Goal: Complete application form: Complete application form

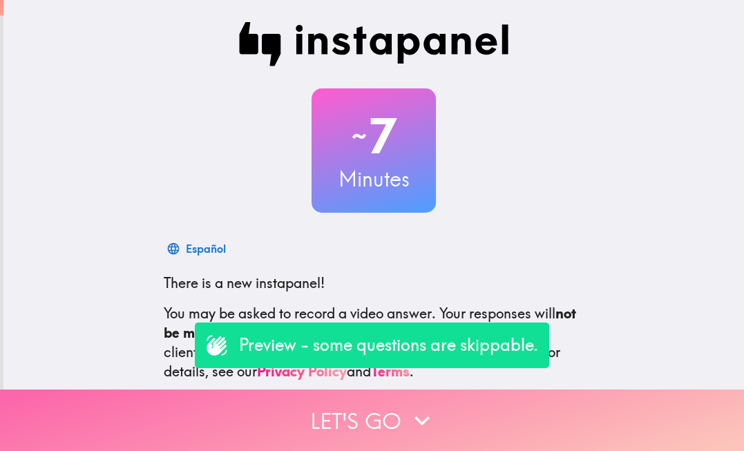
click at [365, 427] on button "Let's go" at bounding box center [372, 419] width 744 height 61
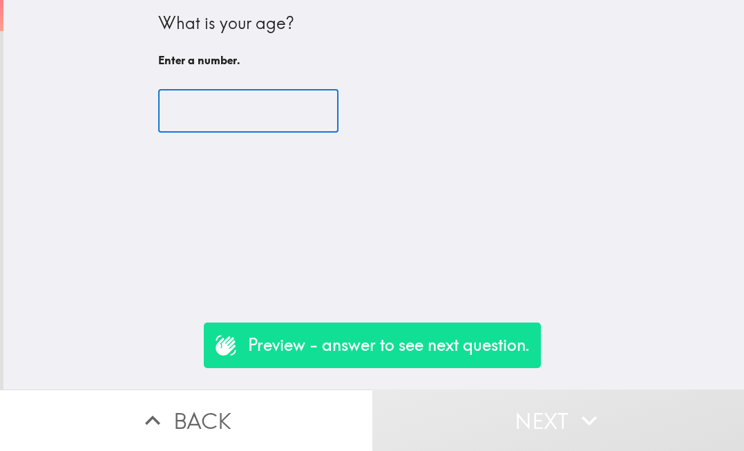
click at [286, 113] on input "number" at bounding box center [248, 111] width 180 height 43
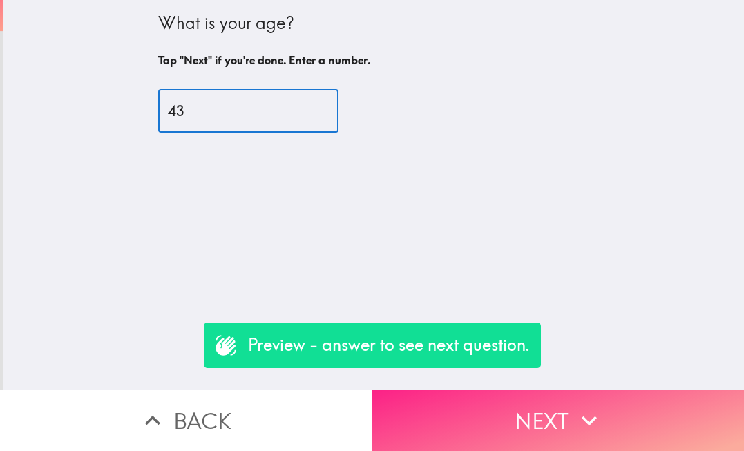
type input "43"
click at [534, 429] on button "Next" at bounding box center [558, 419] width 372 height 61
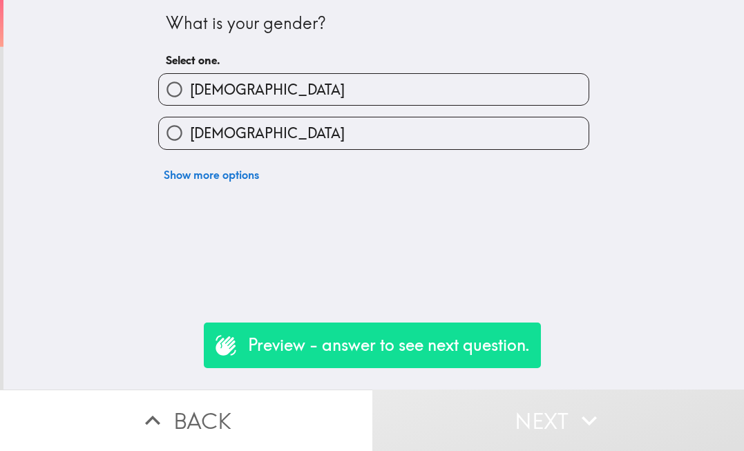
click at [356, 130] on label "[DEMOGRAPHIC_DATA]" at bounding box center [373, 132] width 429 height 31
click at [190, 130] on input "[DEMOGRAPHIC_DATA]" at bounding box center [174, 132] width 31 height 31
radio input "true"
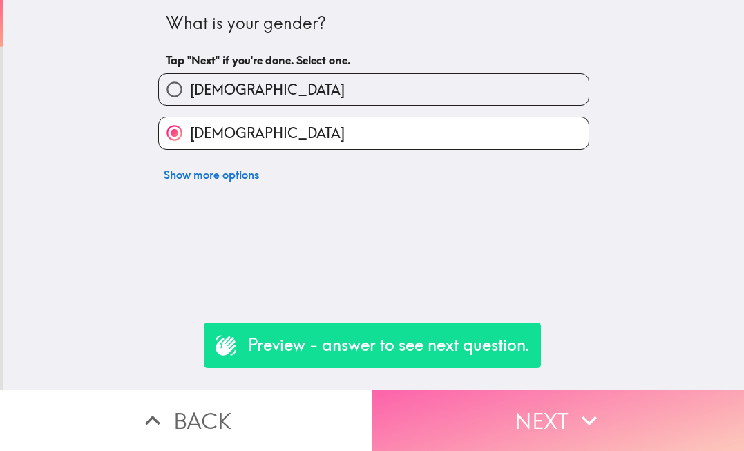
click at [446, 429] on button "Next" at bounding box center [558, 419] width 372 height 61
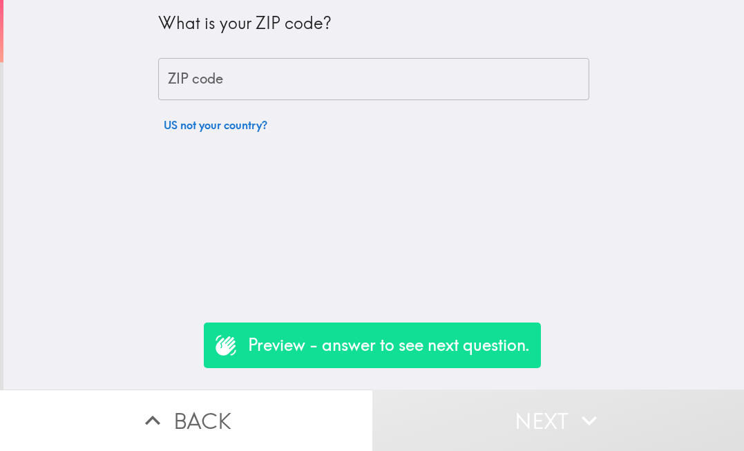
click at [320, 77] on input "ZIP code" at bounding box center [373, 79] width 431 height 43
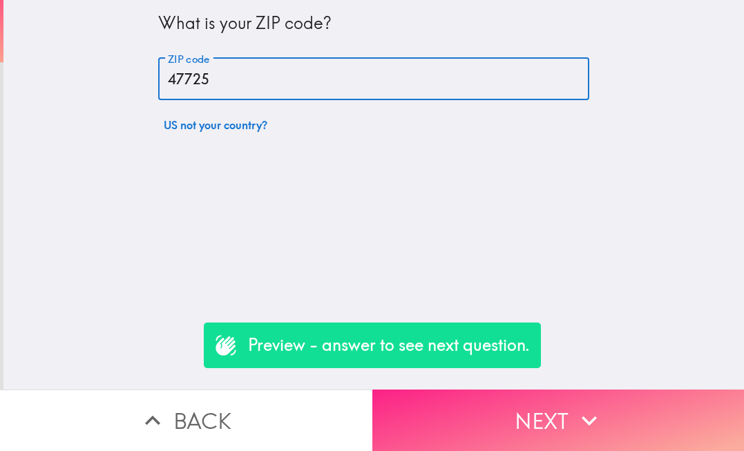
type input "47725"
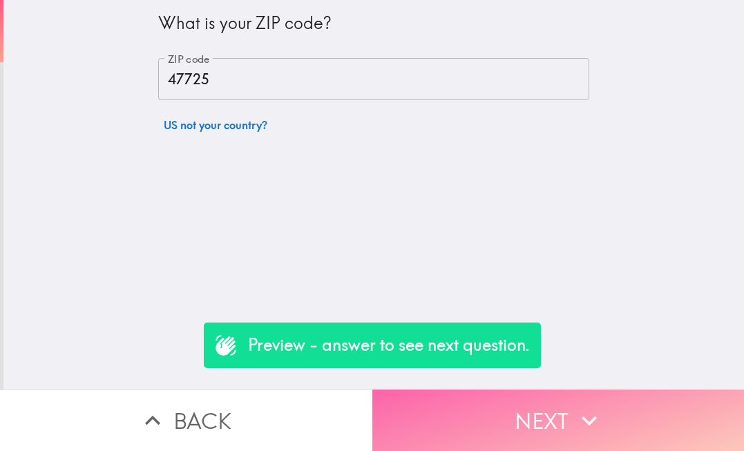
click at [530, 413] on button "Next" at bounding box center [558, 419] width 372 height 61
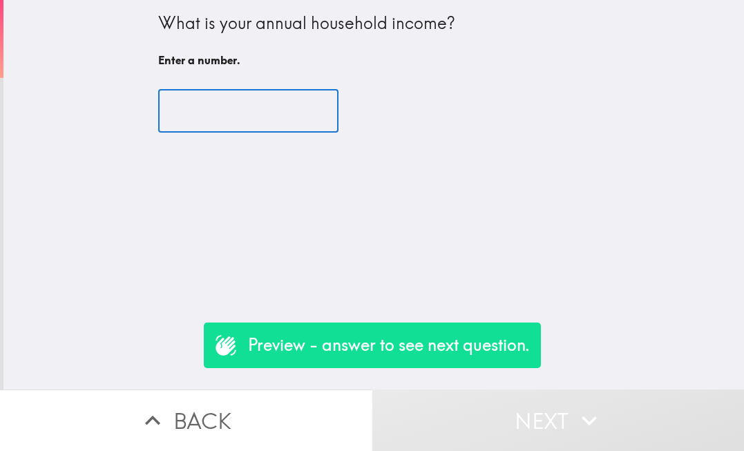
click at [269, 110] on input "number" at bounding box center [248, 111] width 180 height 43
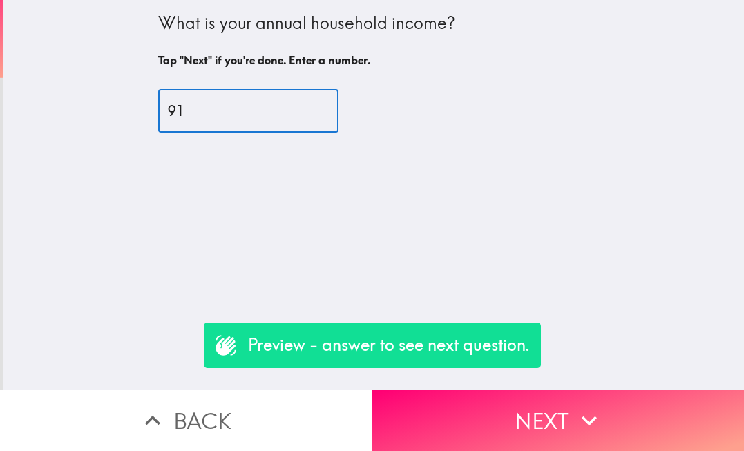
click at [309, 104] on input "91" at bounding box center [248, 111] width 180 height 43
click at [306, 117] on input "90" at bounding box center [248, 111] width 180 height 43
click at [236, 110] on input "90" at bounding box center [248, 111] width 180 height 43
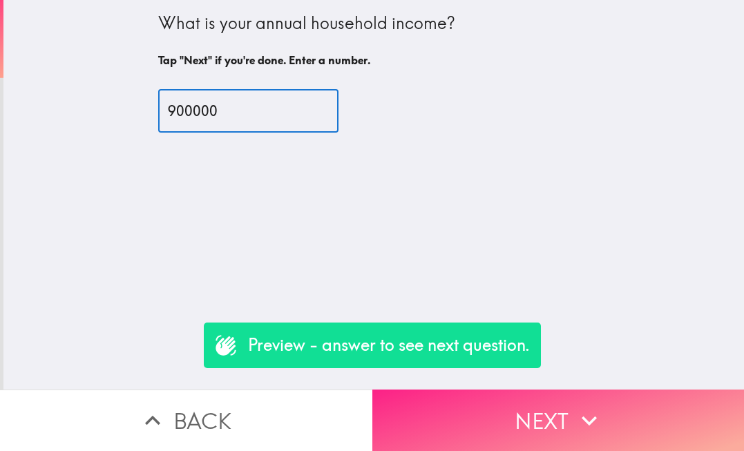
type input "900000"
click at [568, 434] on button "Next" at bounding box center [558, 419] width 372 height 61
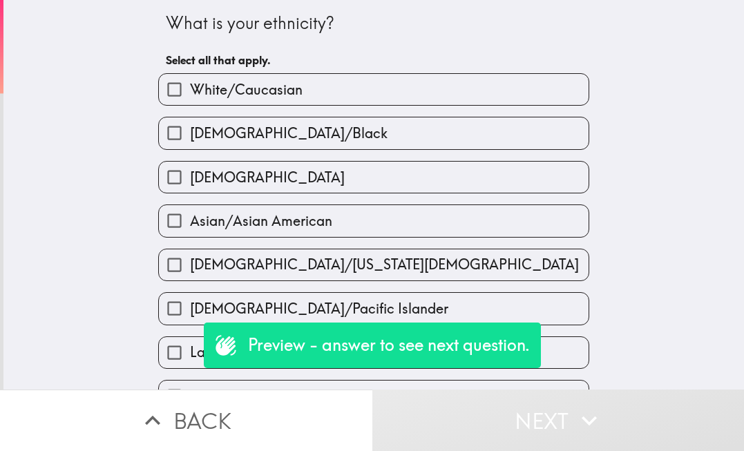
click at [265, 85] on span "White/Caucasian" at bounding box center [246, 89] width 113 height 19
click at [190, 85] on input "White/Caucasian" at bounding box center [174, 89] width 31 height 31
checkbox input "true"
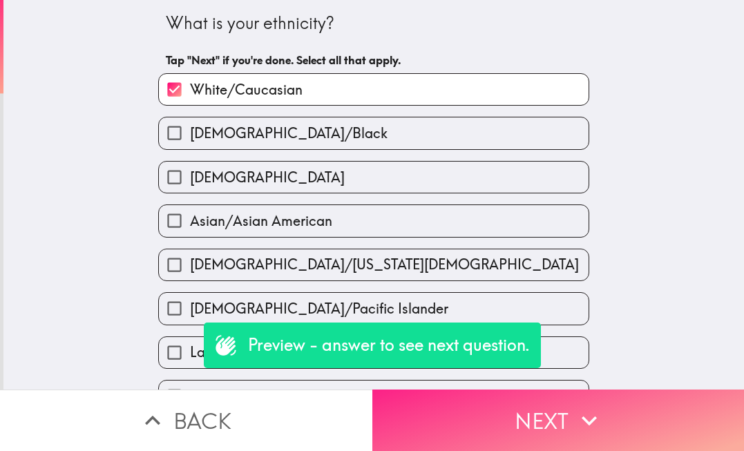
click at [578, 412] on icon "button" at bounding box center [589, 420] width 30 height 30
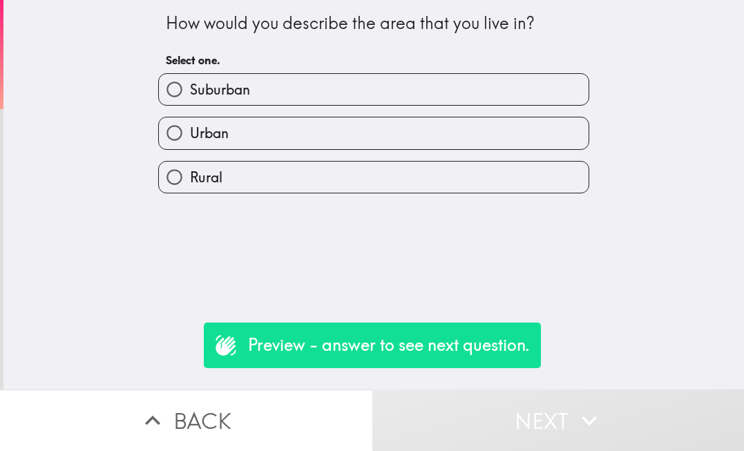
click at [311, 133] on label "Urban" at bounding box center [373, 132] width 429 height 31
click at [190, 133] on input "Urban" at bounding box center [174, 132] width 31 height 31
radio input "true"
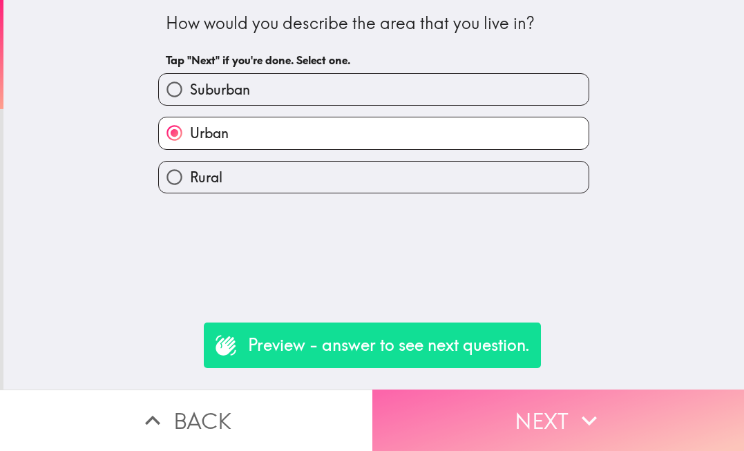
click at [581, 418] on icon "button" at bounding box center [589, 420] width 30 height 30
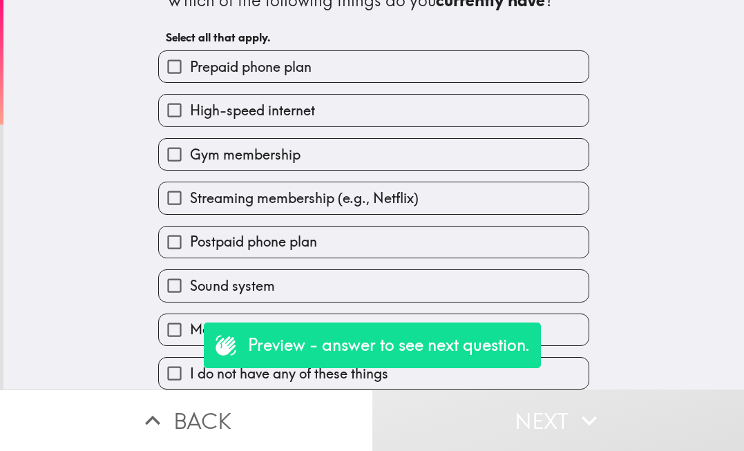
scroll to position [22, 0]
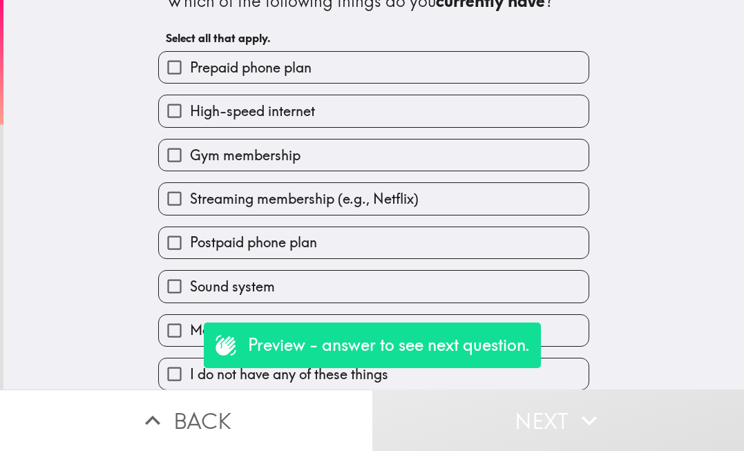
click at [263, 200] on span "Streaming membership (e.g., Netflix)" at bounding box center [304, 198] width 229 height 19
click at [190, 200] on input "Streaming membership (e.g., Netflix)" at bounding box center [174, 198] width 31 height 31
checkbox input "true"
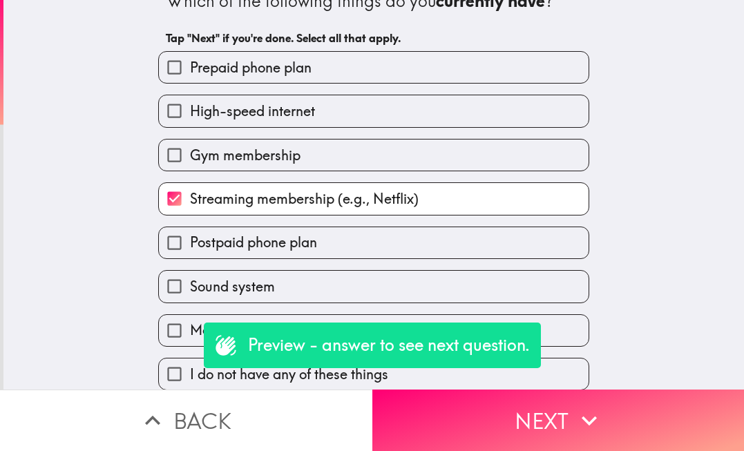
click at [276, 108] on span "High-speed internet" at bounding box center [252, 111] width 125 height 19
click at [190, 108] on input "High-speed internet" at bounding box center [174, 110] width 31 height 31
checkbox input "true"
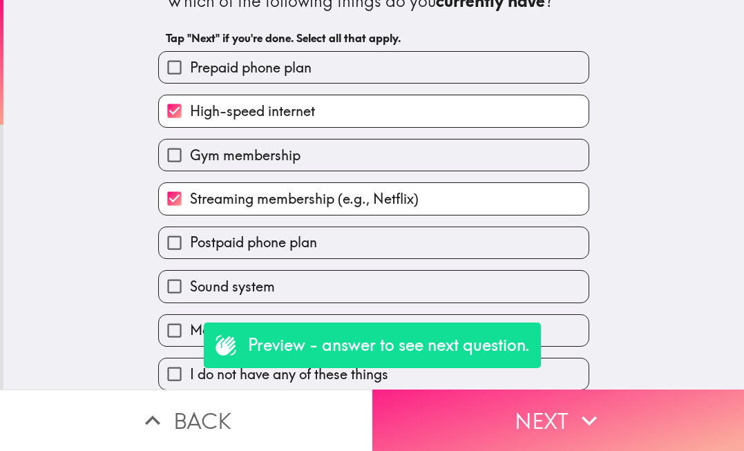
click at [523, 423] on button "Next" at bounding box center [558, 419] width 372 height 61
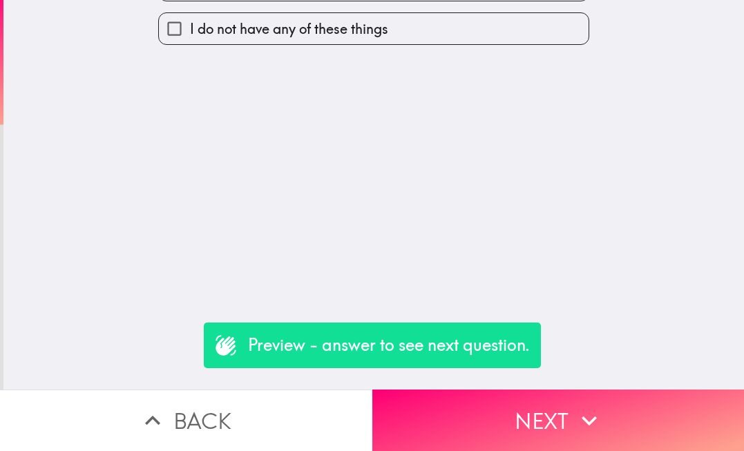
scroll to position [0, 0]
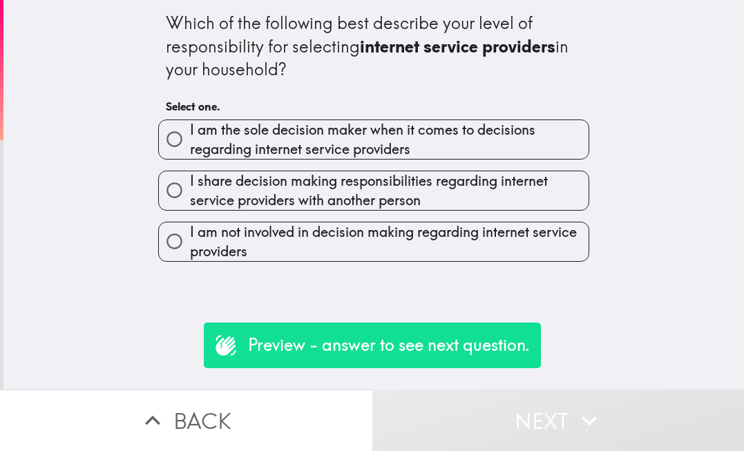
click at [248, 140] on span "I am the sole decision maker when it comes to decisions regarding internet serv…" at bounding box center [389, 139] width 398 height 39
click at [190, 140] on input "I am the sole decision maker when it comes to decisions regarding internet serv…" at bounding box center [174, 139] width 31 height 31
radio input "true"
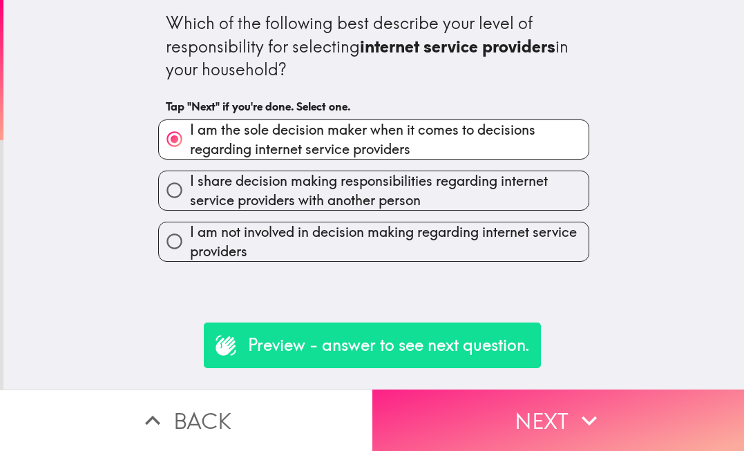
click at [578, 427] on icon "button" at bounding box center [589, 420] width 30 height 30
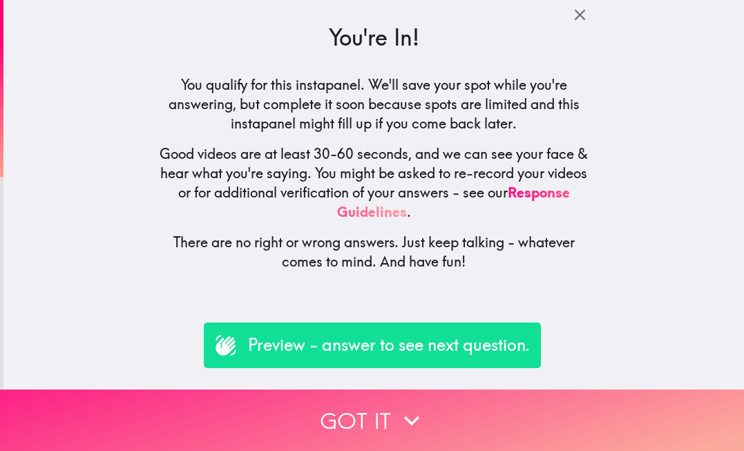
click at [352, 425] on button "Got it" at bounding box center [372, 419] width 744 height 61
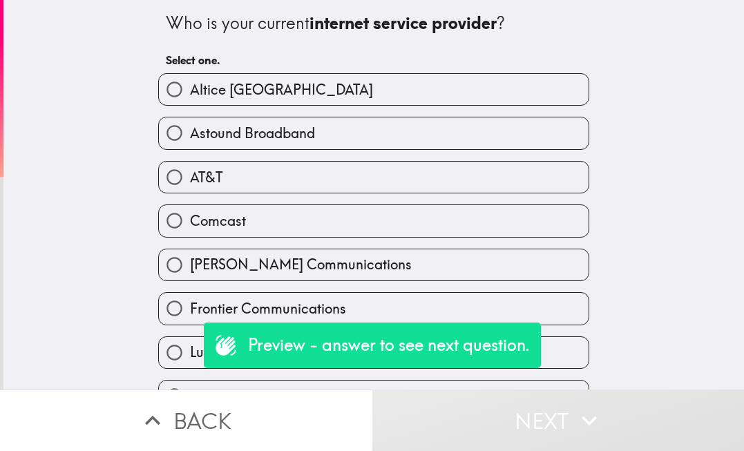
scroll to position [155, 0]
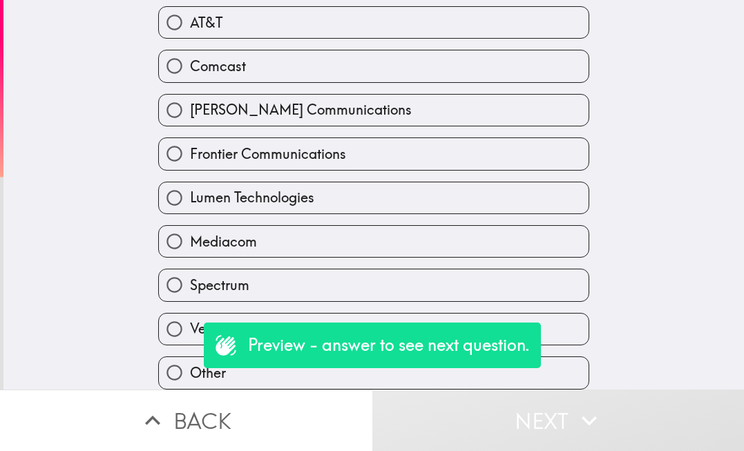
click at [262, 188] on span "Lumen Technologies" at bounding box center [252, 197] width 124 height 19
click at [190, 187] on input "Lumen Technologies" at bounding box center [174, 197] width 31 height 31
radio input "true"
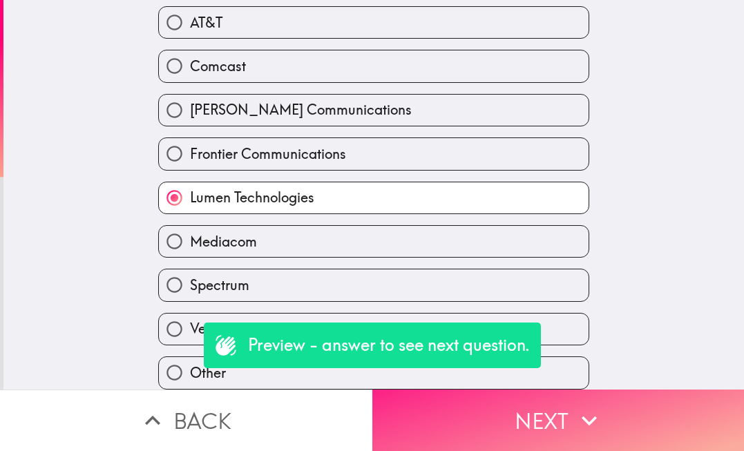
click at [502, 420] on button "Next" at bounding box center [558, 419] width 372 height 61
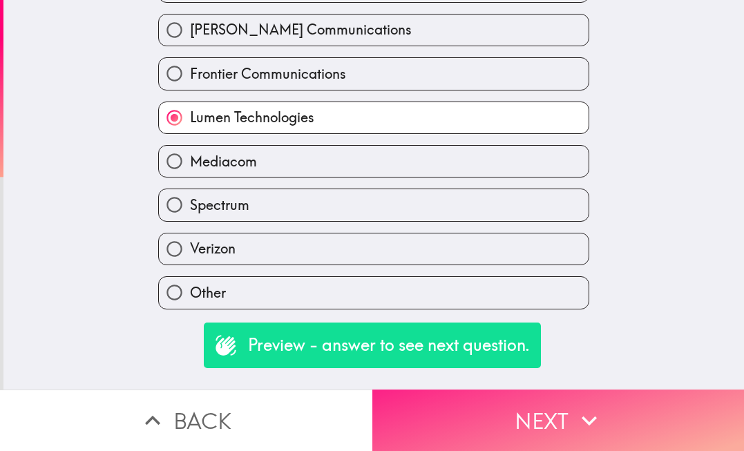
scroll to position [0, 0]
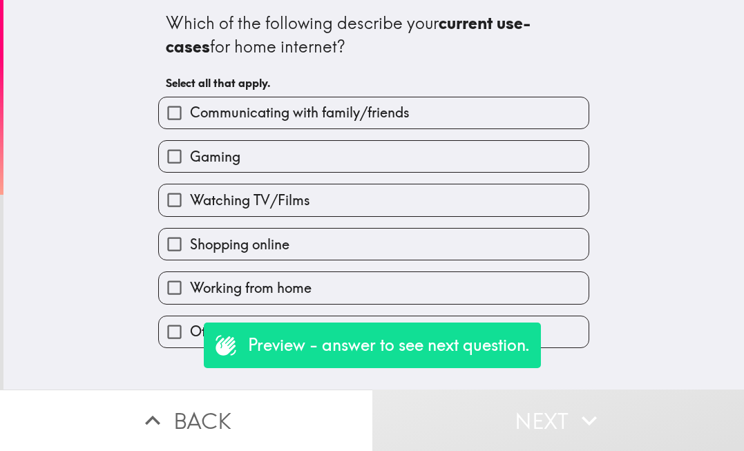
click at [199, 198] on span "Watching TV/Films" at bounding box center [250, 200] width 120 height 19
click at [190, 198] on input "Watching TV/Films" at bounding box center [174, 199] width 31 height 31
checkbox input "true"
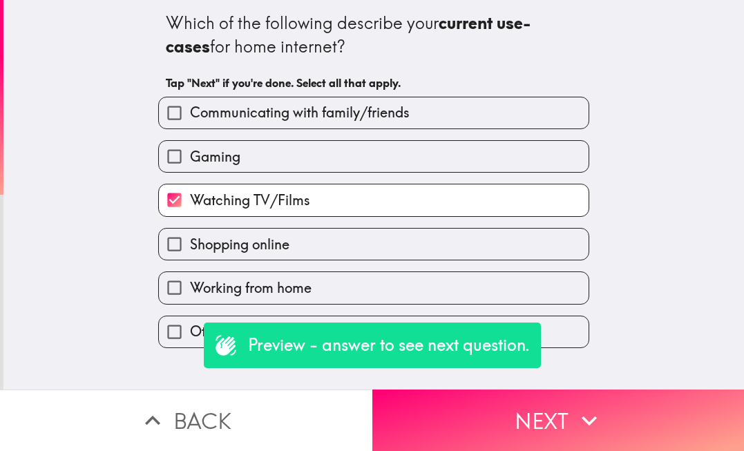
click at [196, 289] on span "Working from home" at bounding box center [251, 287] width 122 height 19
click at [190, 289] on input "Working from home" at bounding box center [174, 287] width 31 height 31
checkbox input "true"
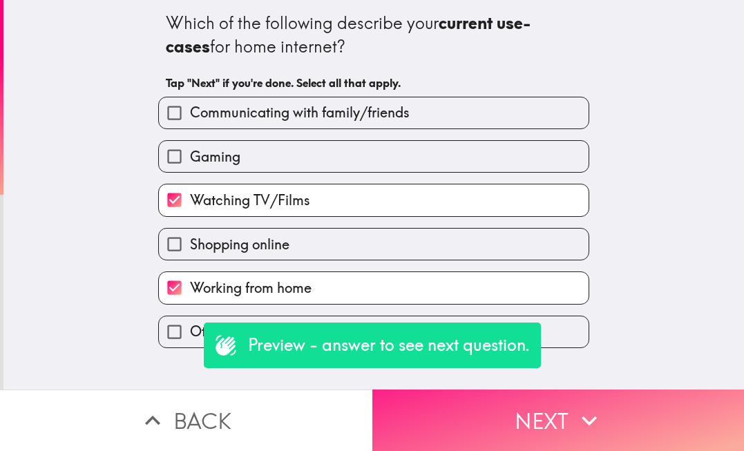
click at [537, 422] on button "Next" at bounding box center [558, 419] width 372 height 61
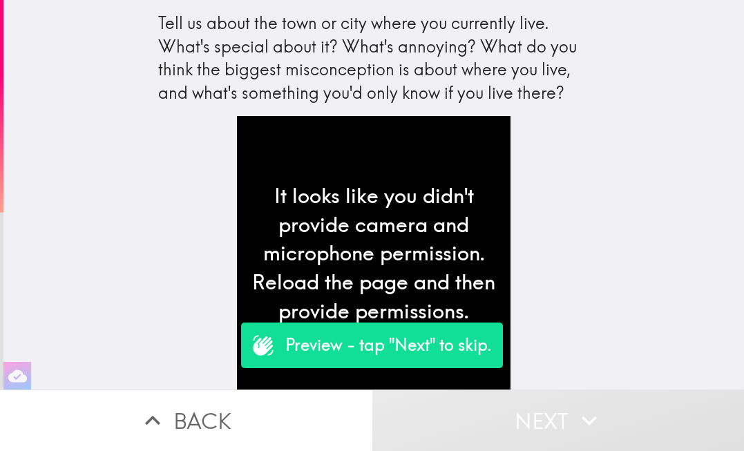
click at [405, 342] on p "Preview - tap "Next" to skip." at bounding box center [388, 345] width 206 height 23
click at [270, 346] on icon at bounding box center [263, 345] width 22 height 22
click at [421, 354] on p "Preview - tap "Next" to skip." at bounding box center [388, 345] width 206 height 23
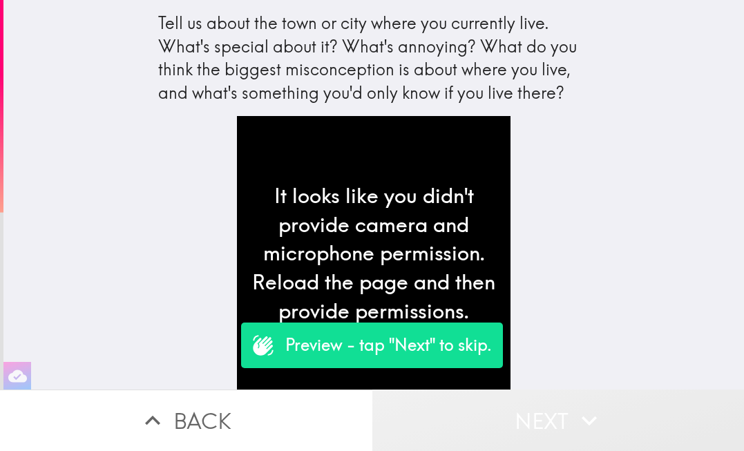
click at [503, 429] on button "Next" at bounding box center [558, 419] width 372 height 61
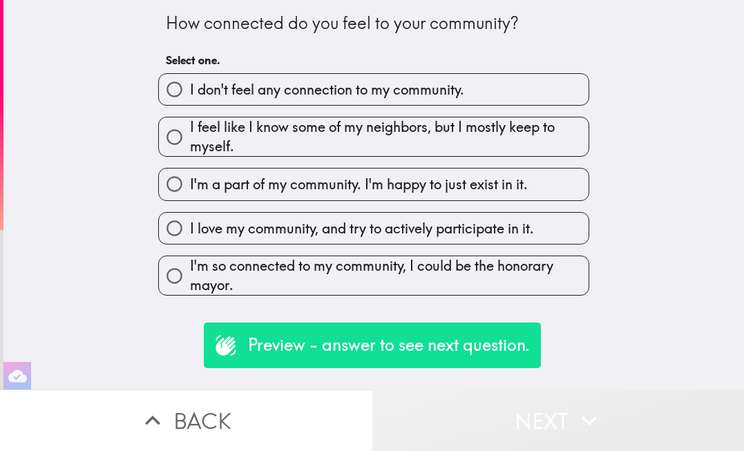
click at [550, 419] on button "Next" at bounding box center [558, 419] width 372 height 61
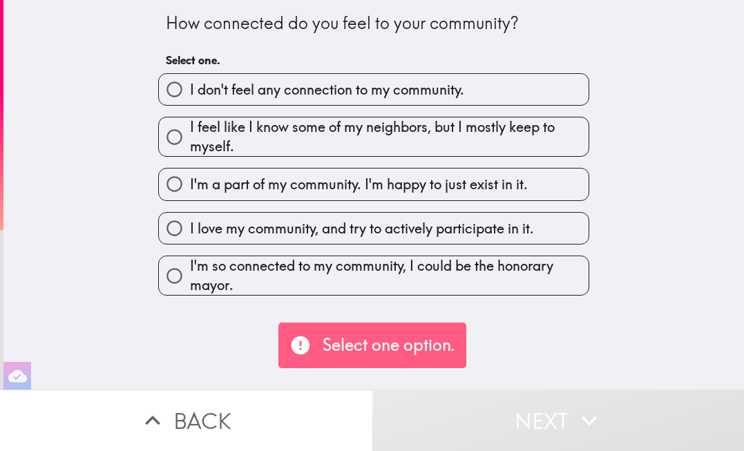
click at [316, 219] on label "I love my community, and try to actively participate in it." at bounding box center [373, 228] width 429 height 31
click at [190, 219] on input "I love my community, and try to actively participate in it." at bounding box center [174, 228] width 31 height 31
radio input "true"
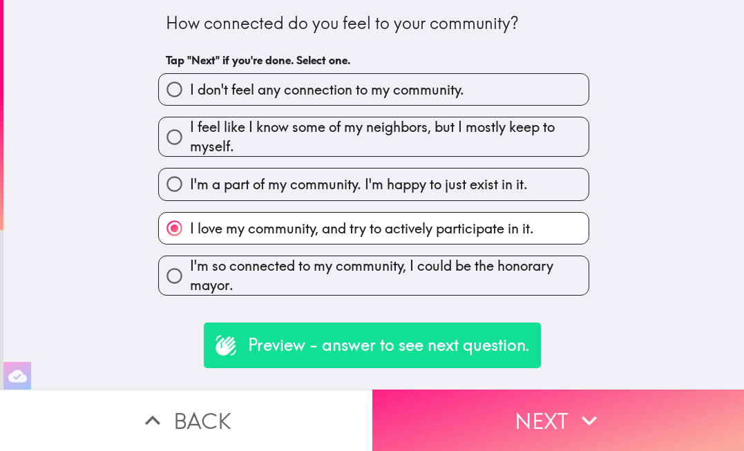
click at [532, 431] on button "Next" at bounding box center [558, 419] width 372 height 61
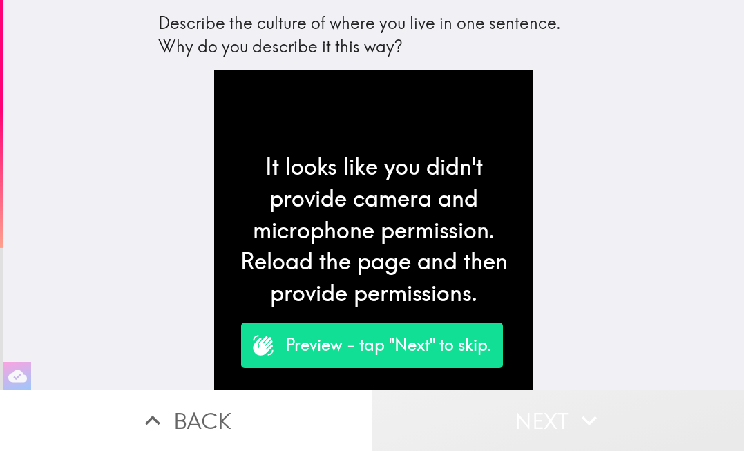
click at [584, 412] on icon "button" at bounding box center [589, 420] width 30 height 30
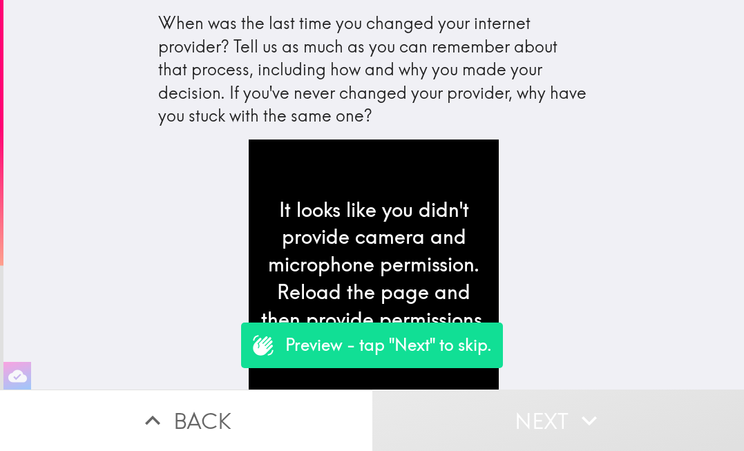
click at [222, 407] on button "Back" at bounding box center [186, 419] width 372 height 61
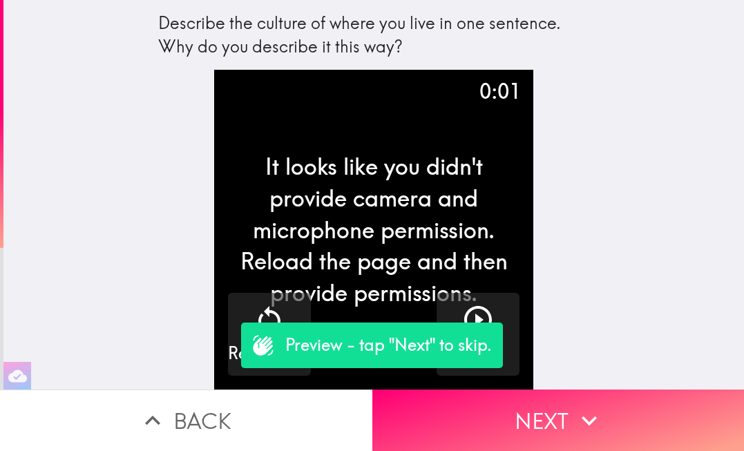
click at [184, 412] on button "Back" at bounding box center [186, 419] width 372 height 61
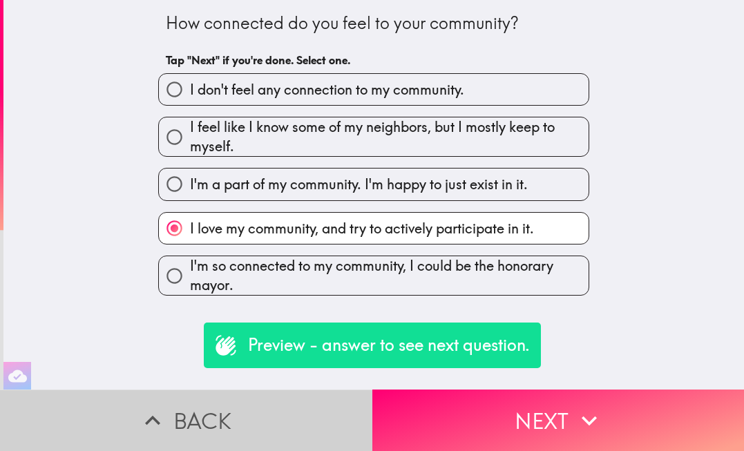
click at [182, 411] on button "Back" at bounding box center [186, 419] width 372 height 61
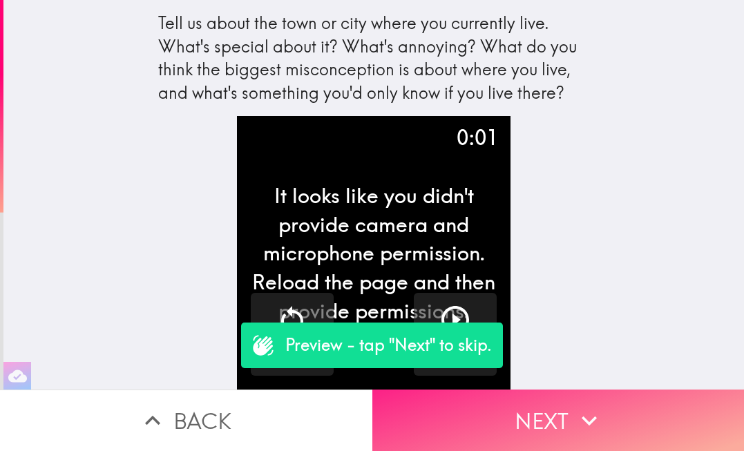
click at [560, 426] on button "Next" at bounding box center [558, 419] width 372 height 61
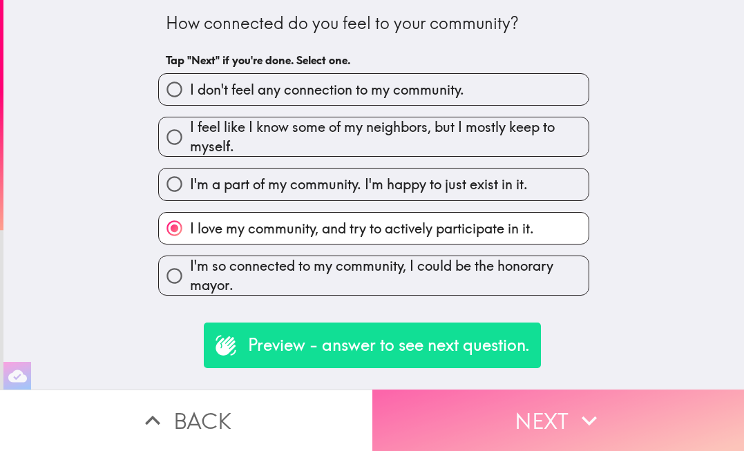
click at [545, 416] on button "Next" at bounding box center [558, 419] width 372 height 61
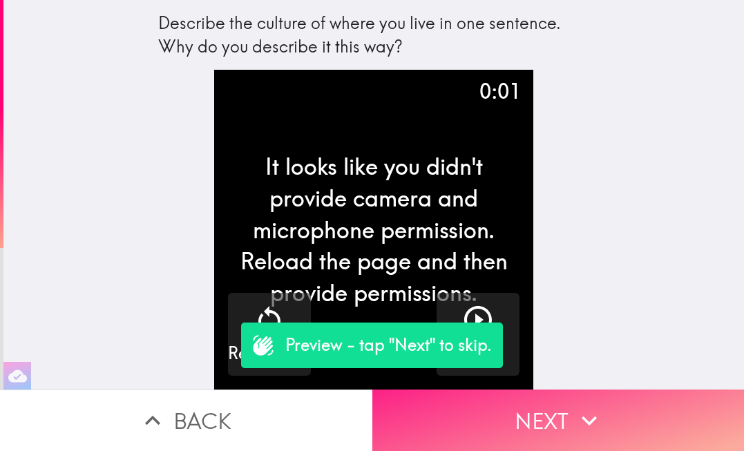
click at [570, 421] on button "Next" at bounding box center [558, 419] width 372 height 61
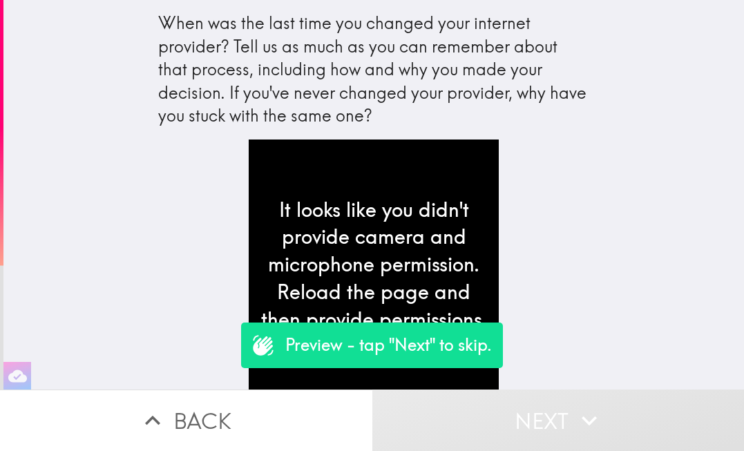
click at [570, 421] on button "Next" at bounding box center [558, 419] width 372 height 61
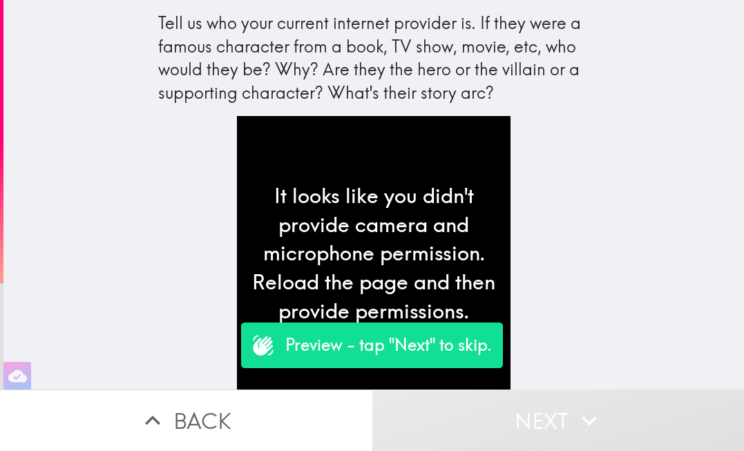
click at [537, 436] on button "Next" at bounding box center [558, 419] width 372 height 61
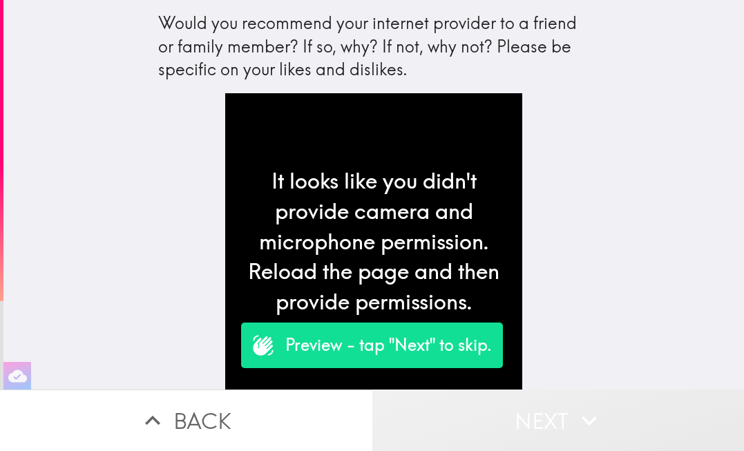
click at [541, 417] on button "Next" at bounding box center [558, 419] width 372 height 61
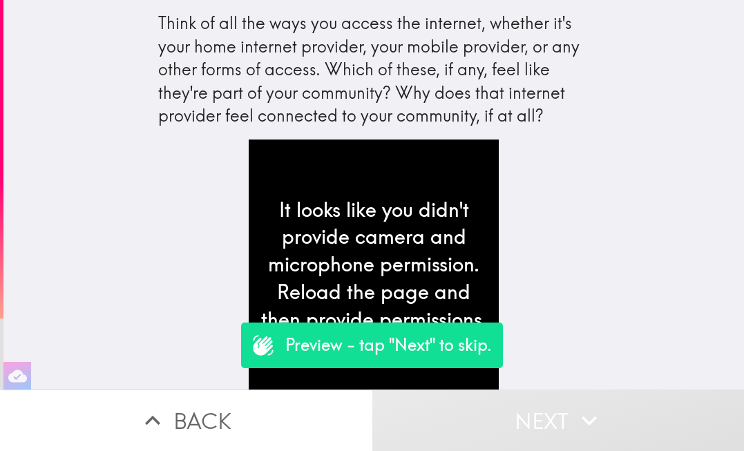
click at [546, 420] on button "Next" at bounding box center [558, 419] width 372 height 61
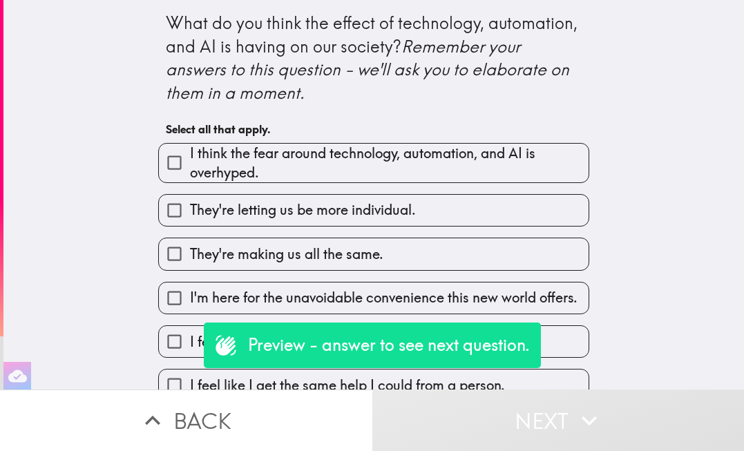
click at [309, 207] on span "They're letting us be more individual." at bounding box center [303, 209] width 226 height 19
click at [190, 207] on input "They're letting us be more individual." at bounding box center [174, 210] width 31 height 31
checkbox input "true"
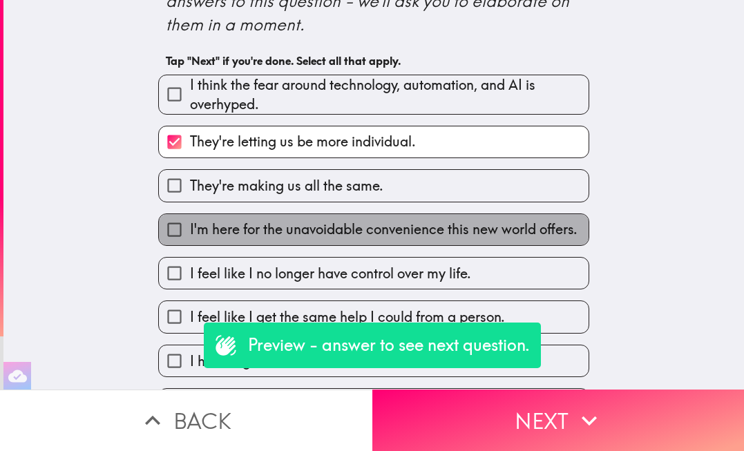
click at [304, 226] on span "I'm here for the unavoidable convenience this new world offers." at bounding box center [383, 229] width 387 height 19
click at [190, 226] on input "I'm here for the unavoidable convenience this new world offers." at bounding box center [174, 229] width 31 height 31
checkbox input "true"
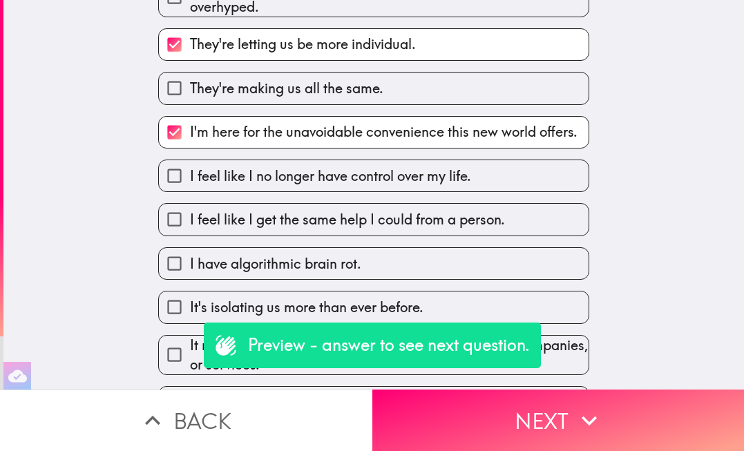
scroll to position [185, 0]
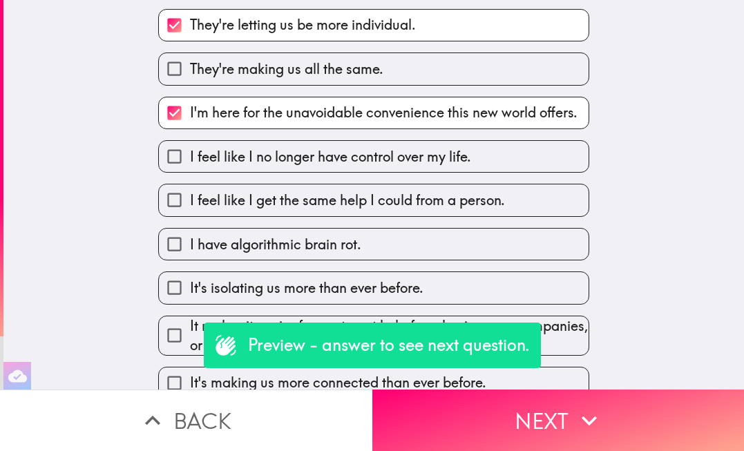
click at [304, 226] on div "I have algorithmic brain rot." at bounding box center [368, 239] width 442 height 44
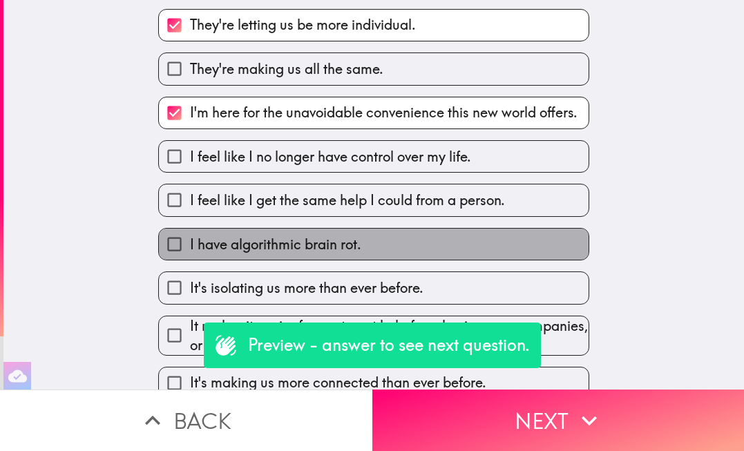
click at [300, 238] on span "I have algorithmic brain rot." at bounding box center [275, 244] width 171 height 19
click at [190, 238] on input "I have algorithmic brain rot." at bounding box center [174, 244] width 31 height 31
checkbox input "true"
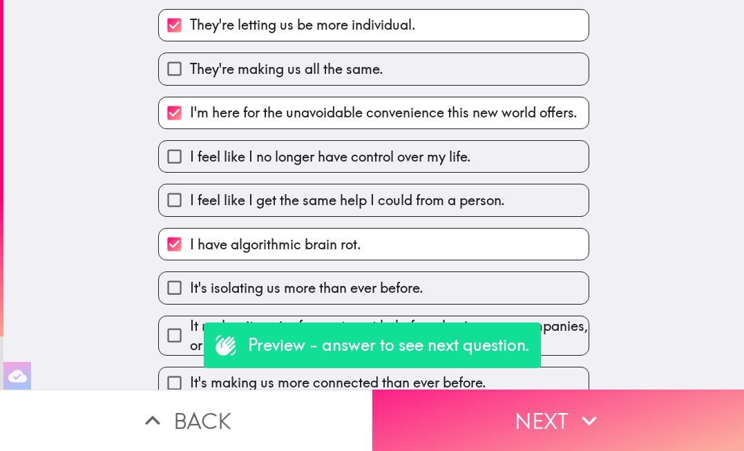
click at [523, 403] on button "Next" at bounding box center [558, 419] width 372 height 61
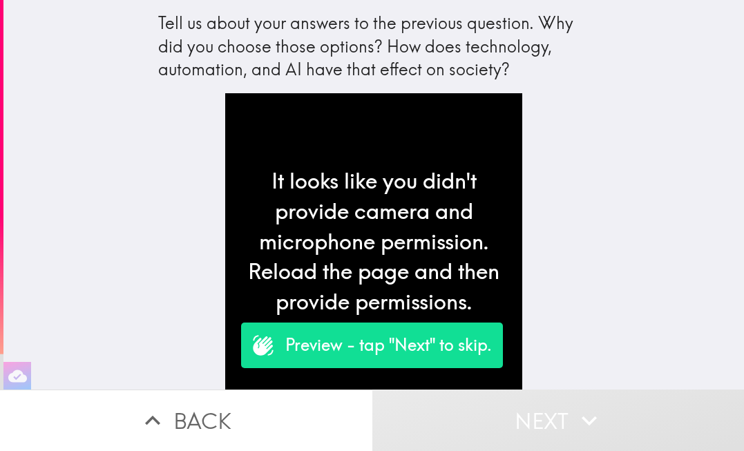
click at [567, 427] on button "Next" at bounding box center [558, 419] width 372 height 61
